Goal: Task Accomplishment & Management: Use online tool/utility

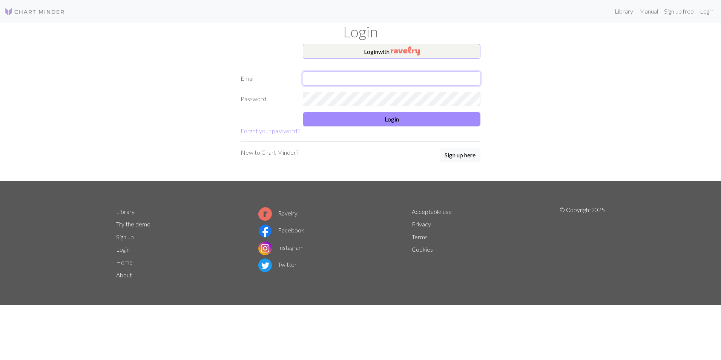
click at [316, 78] on input "text" at bounding box center [391, 78] width 177 height 14
type input "[EMAIL_ADDRESS][DOMAIN_NAME]"
click at [339, 115] on button "Login" at bounding box center [391, 119] width 177 height 14
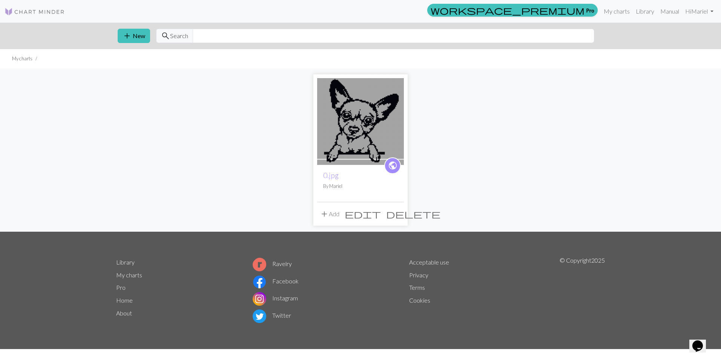
click at [327, 125] on img at bounding box center [360, 121] width 87 height 87
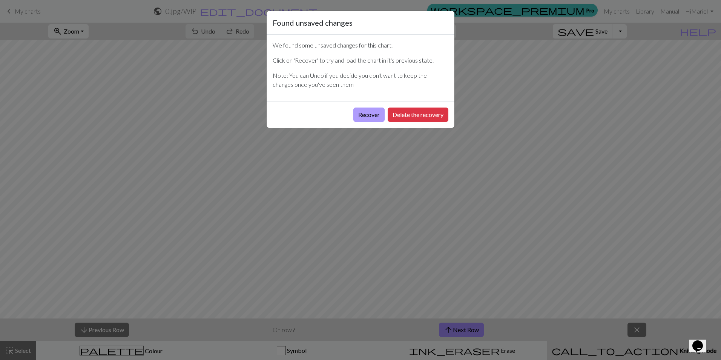
click at [377, 112] on button "Recover" at bounding box center [368, 114] width 31 height 14
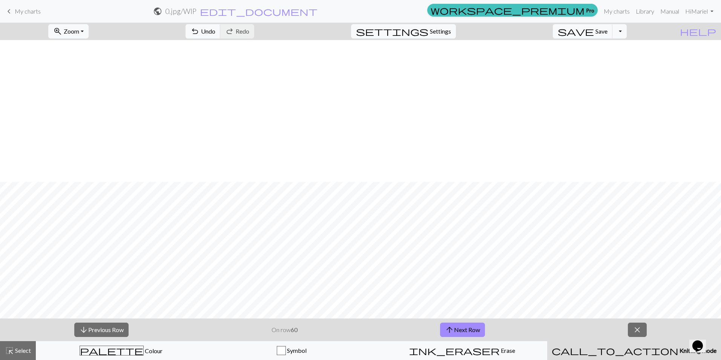
scroll to position [415, 0]
click at [79, 32] on span "Zoom" at bounding box center [71, 31] width 15 height 7
click at [83, 92] on button "50%" at bounding box center [79, 90] width 60 height 12
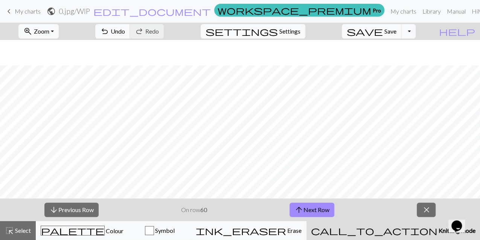
scroll to position [110, 0]
